Goal: Transaction & Acquisition: Register for event/course

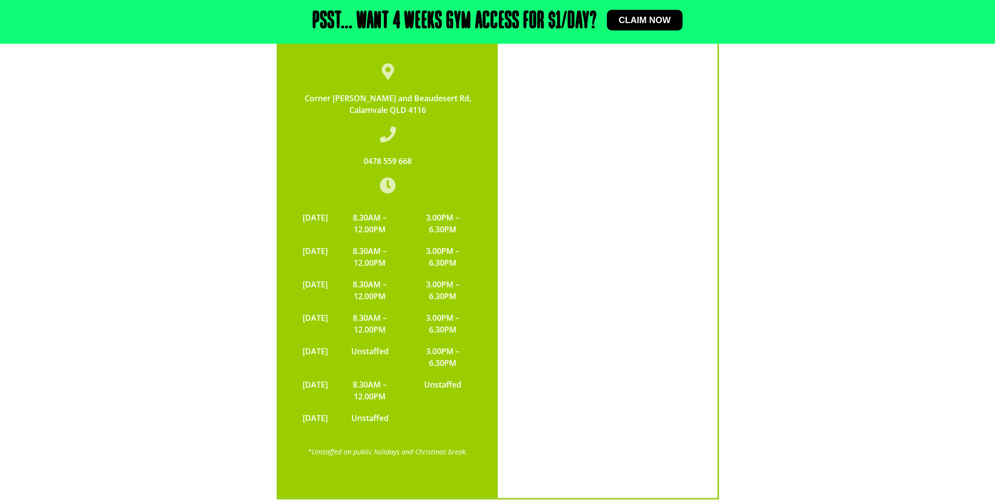
scroll to position [2736, 0]
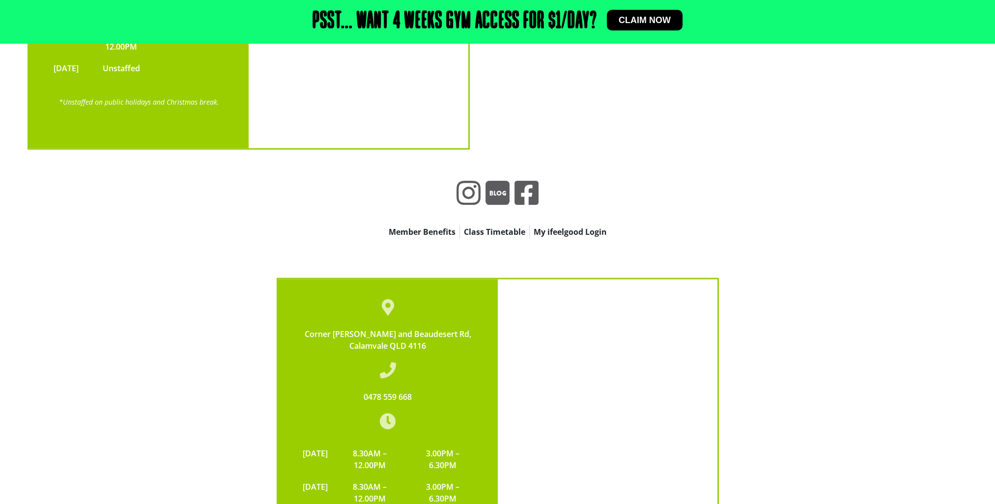
click at [433, 225] on link "Member Benefits" at bounding box center [422, 232] width 75 height 14
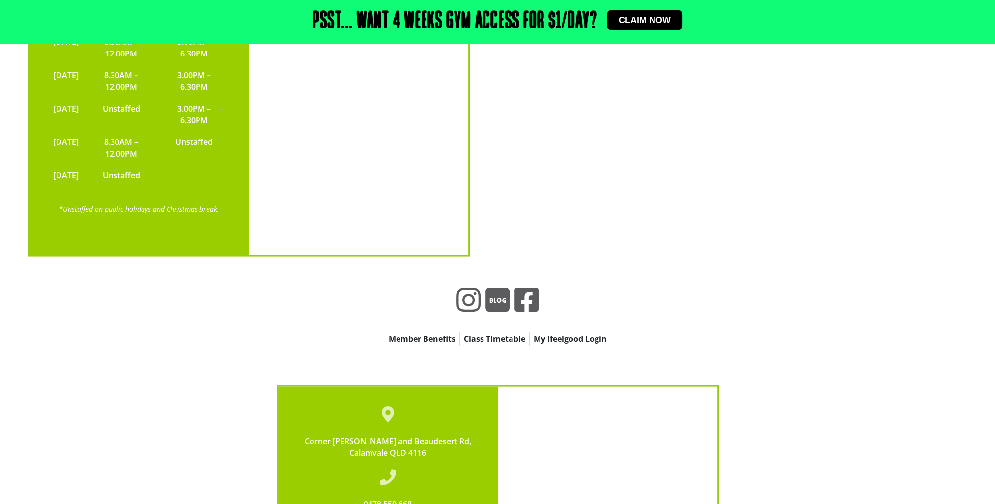
scroll to position [2638, 0]
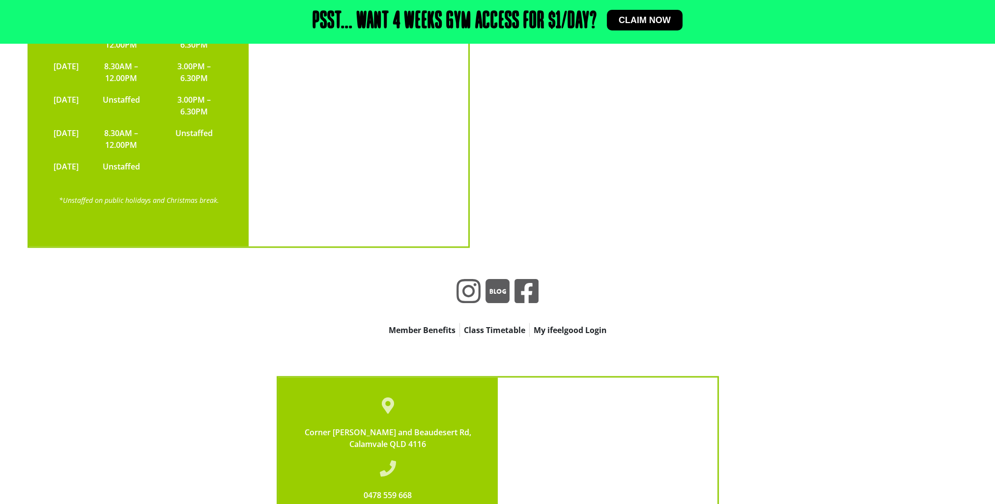
click at [496, 323] on link "Class Timetable" at bounding box center [494, 330] width 69 height 14
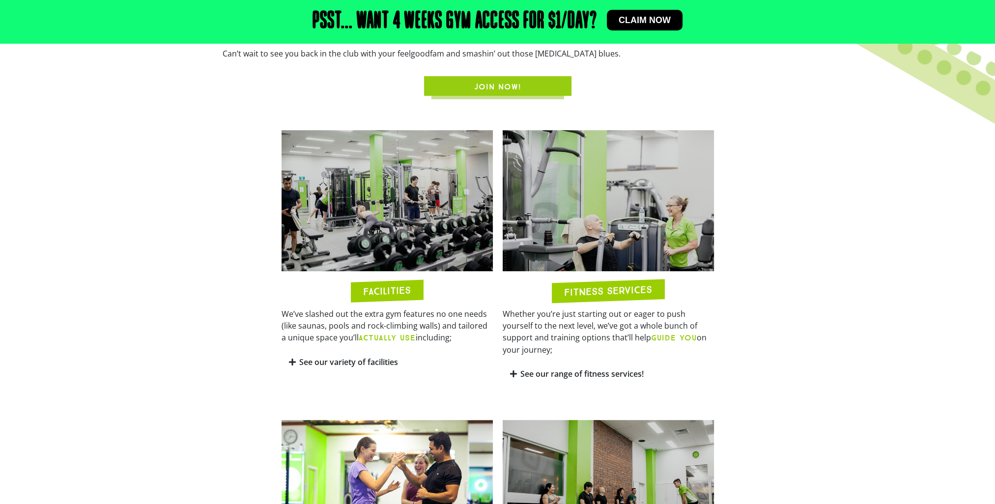
scroll to position [477, 0]
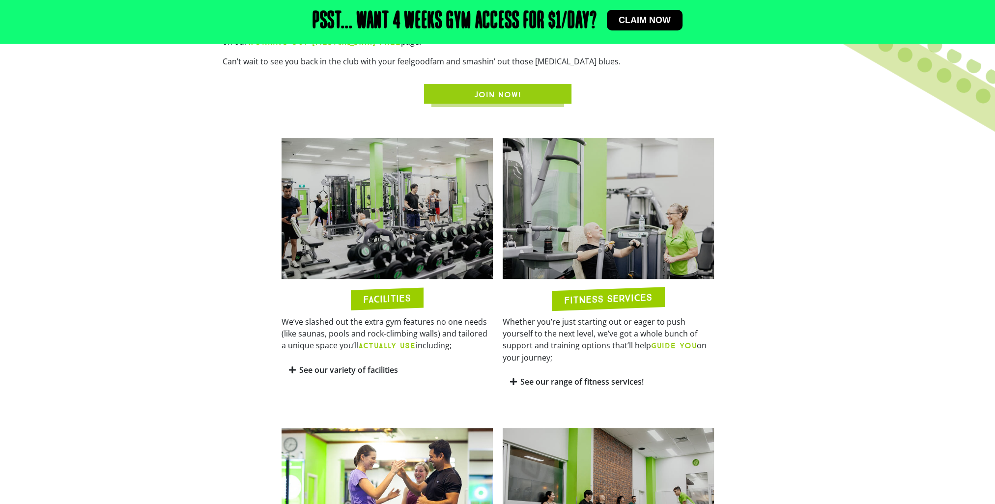
click at [291, 366] on icon at bounding box center [292, 370] width 7 height 8
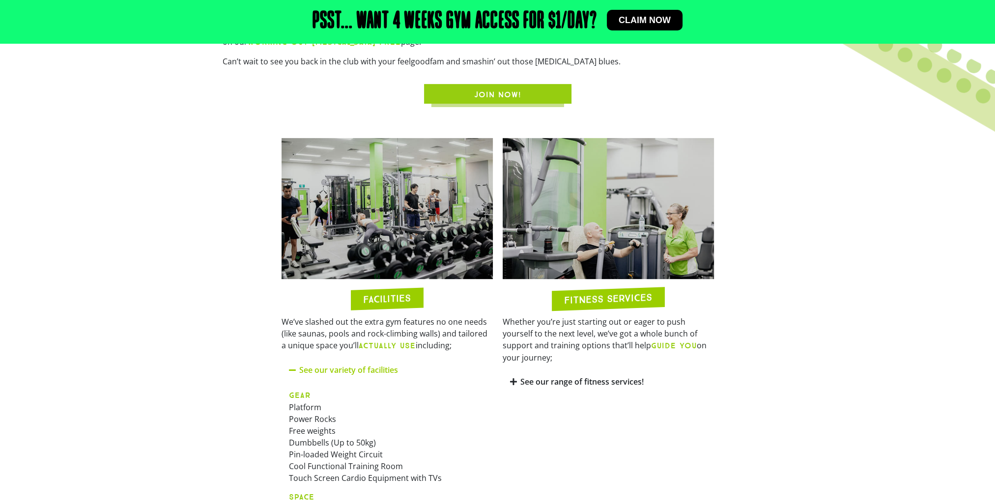
click at [511, 378] on icon at bounding box center [513, 382] width 7 height 8
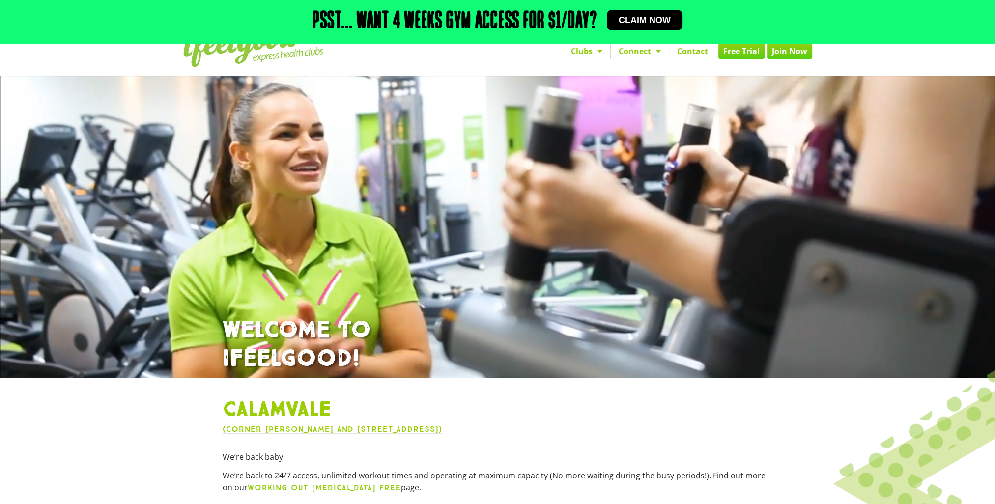
scroll to position [0, 0]
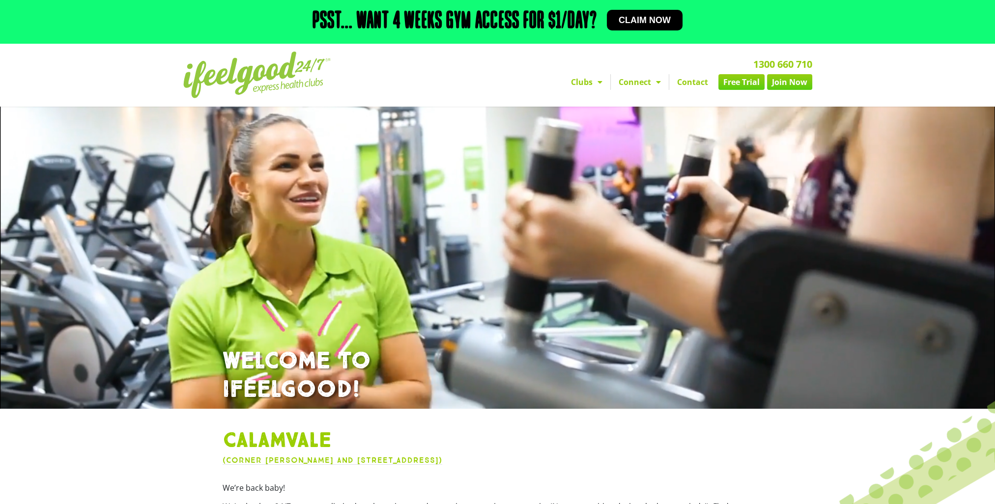
click at [730, 78] on link "Free Trial" at bounding box center [741, 82] width 46 height 16
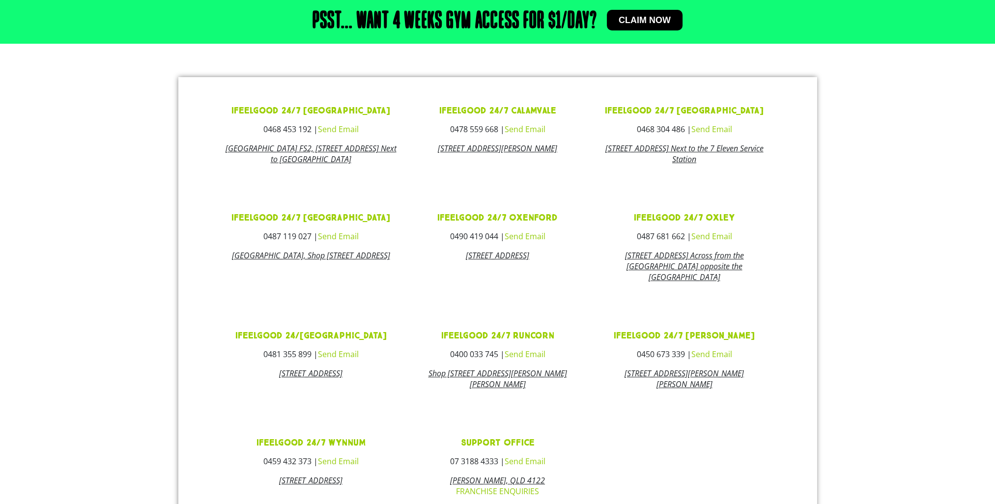
scroll to position [393, 0]
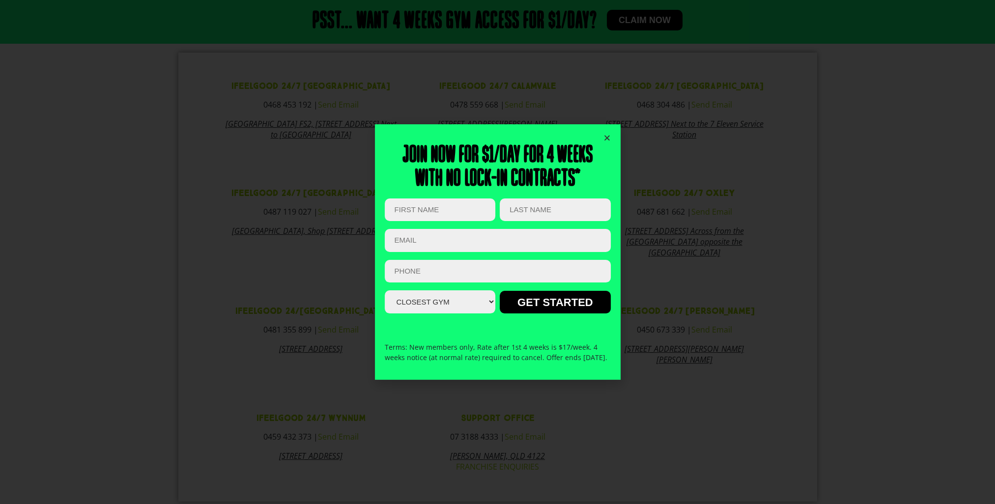
click at [607, 134] on icon "Close" at bounding box center [606, 137] width 7 height 7
